Goal: Browse casually: Explore the website without a specific task or goal

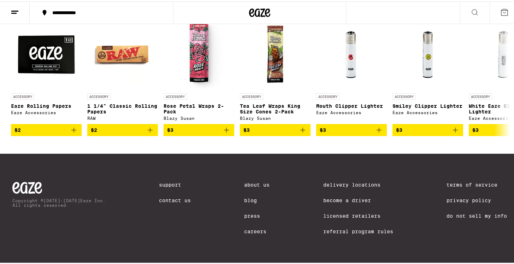
scroll to position [3486, 0]
